Goal: Transaction & Acquisition: Download file/media

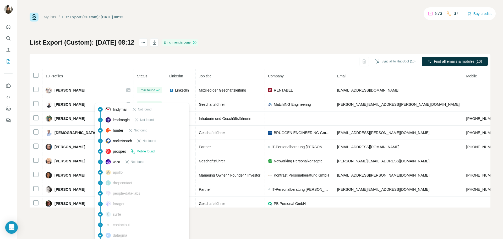
scroll to position [20, 0]
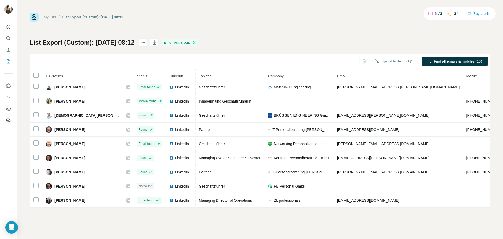
click at [51, 216] on div "My lists / List Export (Custom): [DATE] 08:12 873 37 Buy credits List Export (C…" at bounding box center [260, 119] width 486 height 239
click at [38, 227] on div "My lists / List Export (Custom): [DATE] 08:12 873 37 Buy credits List Export (C…" at bounding box center [260, 119] width 486 height 239
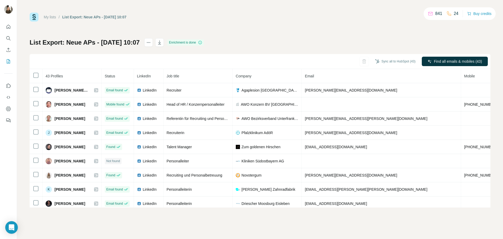
scroll to position [445, 0]
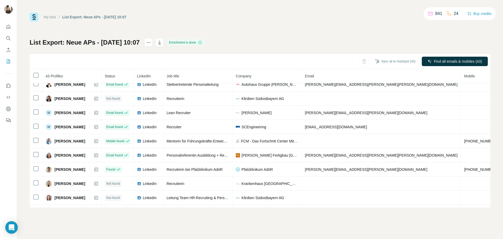
click at [48, 17] on link "My lists" at bounding box center [50, 17] width 12 height 4
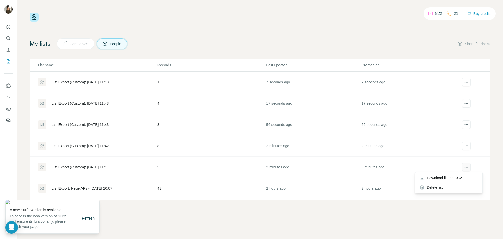
click at [466, 167] on icon "actions" at bounding box center [466, 167] width 1 height 1
click at [460, 177] on span "Download list as CSV" at bounding box center [444, 177] width 35 height 5
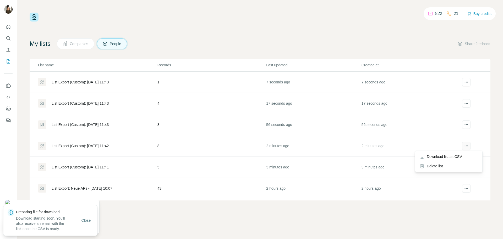
click at [464, 145] on icon "actions" at bounding box center [466, 145] width 5 height 5
click at [460, 157] on span "Download list as CSV" at bounding box center [444, 156] width 35 height 5
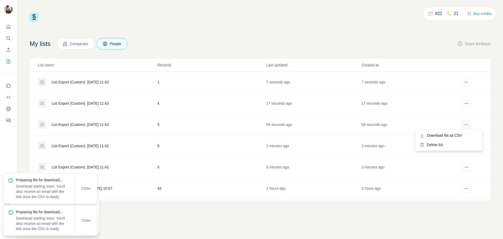
click at [464, 125] on icon "actions" at bounding box center [466, 124] width 5 height 5
click at [456, 137] on span "Download list as CSV" at bounding box center [444, 135] width 35 height 5
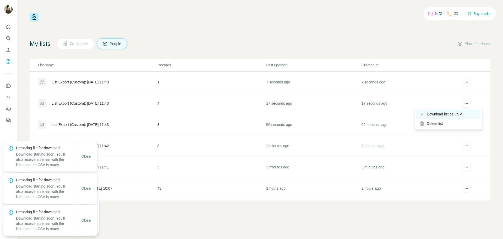
click at [454, 111] on div "Download list as CSV" at bounding box center [449, 113] width 65 height 9
click at [452, 92] on span "Download list as CSV" at bounding box center [444, 92] width 35 height 5
